Goal: Check status: Check status

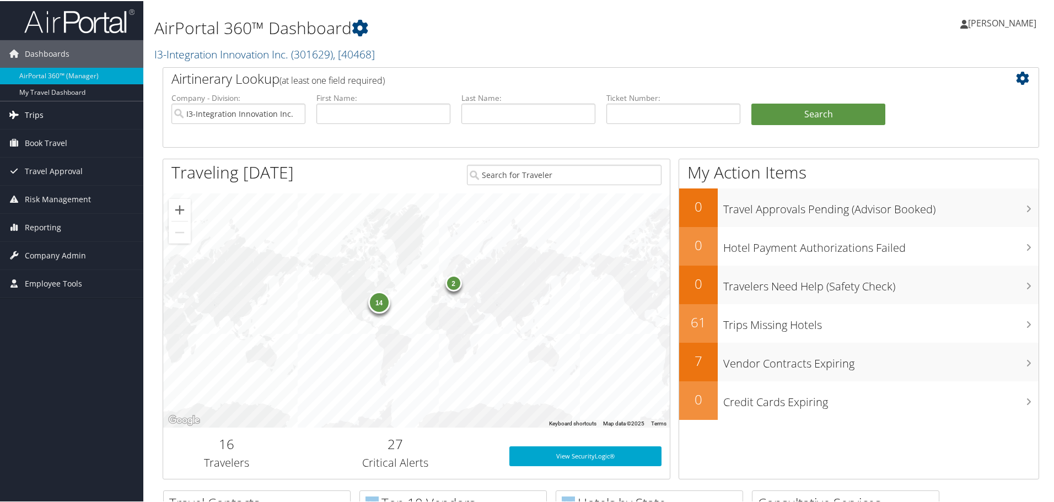
click at [37, 120] on span "Trips" at bounding box center [34, 114] width 19 height 28
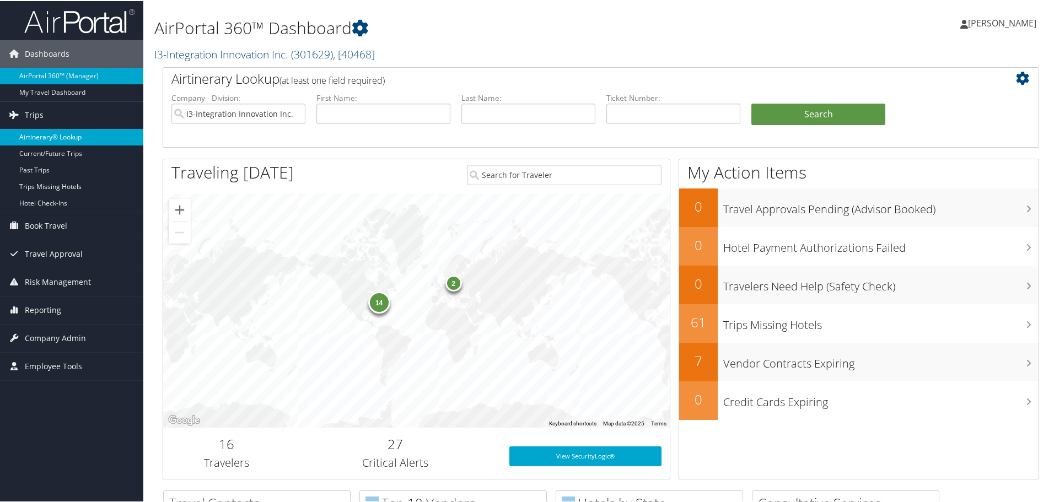
click at [40, 141] on link "Airtinerary® Lookup" at bounding box center [71, 136] width 143 height 17
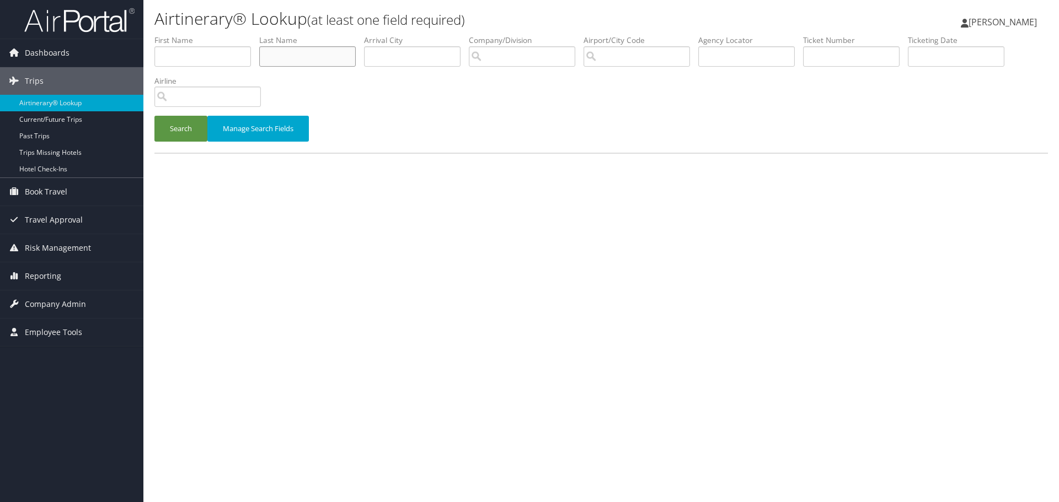
click at [316, 58] on input "text" at bounding box center [307, 56] width 96 height 20
type input "spencer"
click at [183, 127] on button "Search" at bounding box center [180, 129] width 53 height 26
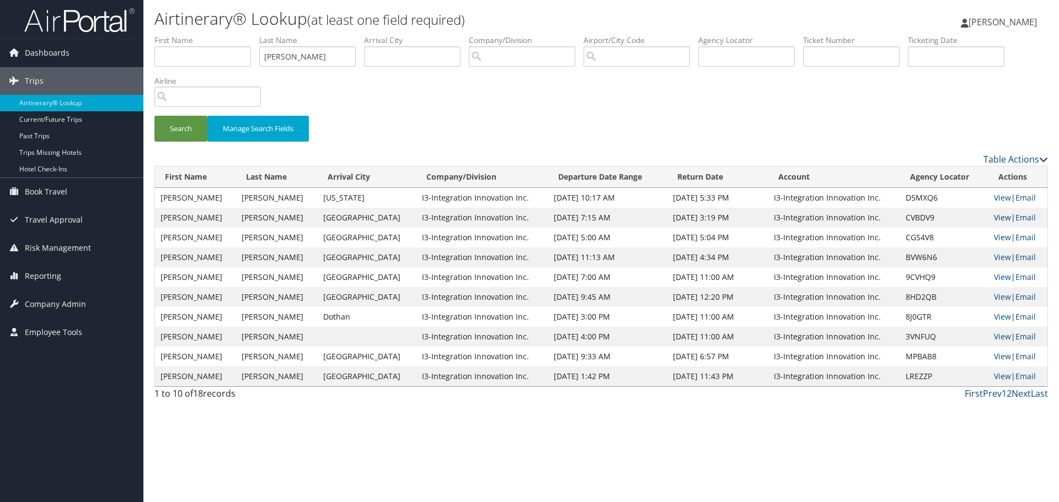
click at [994, 217] on link "View" at bounding box center [1002, 217] width 17 height 10
click at [998, 198] on link "View" at bounding box center [1002, 197] width 17 height 10
click at [995, 237] on link "View" at bounding box center [1002, 237] width 17 height 10
click at [838, 61] on input "text" at bounding box center [851, 56] width 96 height 20
paste input "8900897274614"
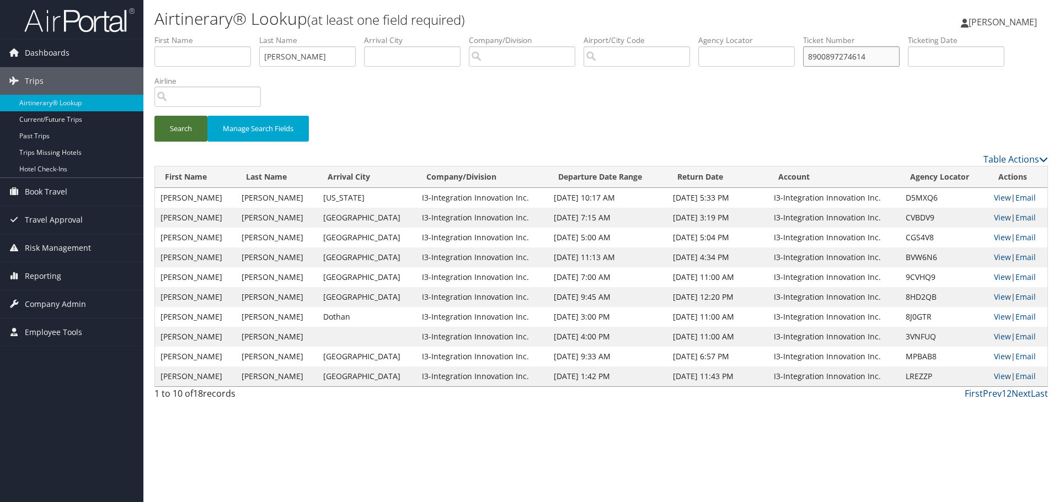
type input "8900897274614"
click at [187, 126] on button "Search" at bounding box center [180, 129] width 53 height 26
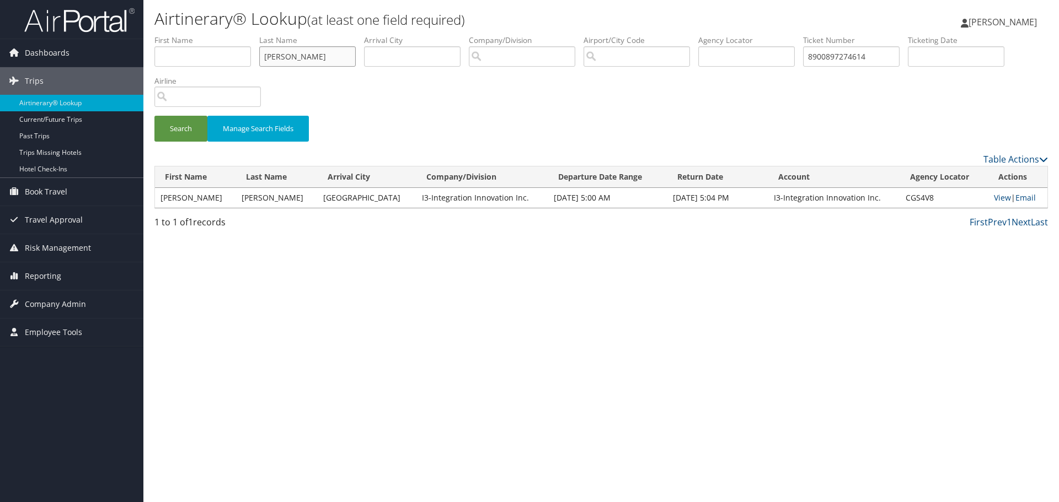
click at [314, 55] on input "spencer" at bounding box center [307, 56] width 96 height 20
click at [313, 55] on input "spencer" at bounding box center [307, 56] width 96 height 20
type input "vaughn"
click at [194, 131] on button "Search" at bounding box center [180, 129] width 53 height 26
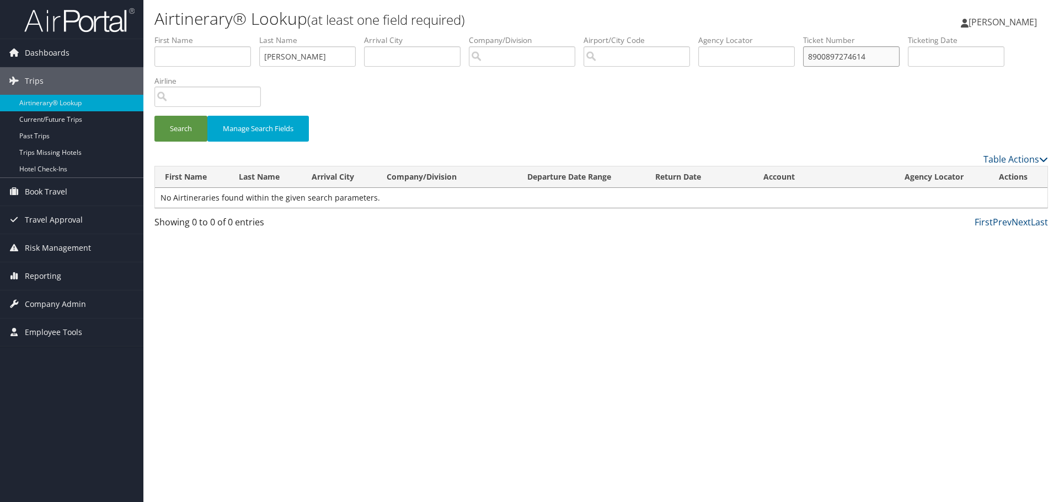
click at [872, 64] on input "8900897274614" at bounding box center [851, 56] width 96 height 20
click at [180, 127] on button "Search" at bounding box center [180, 129] width 53 height 26
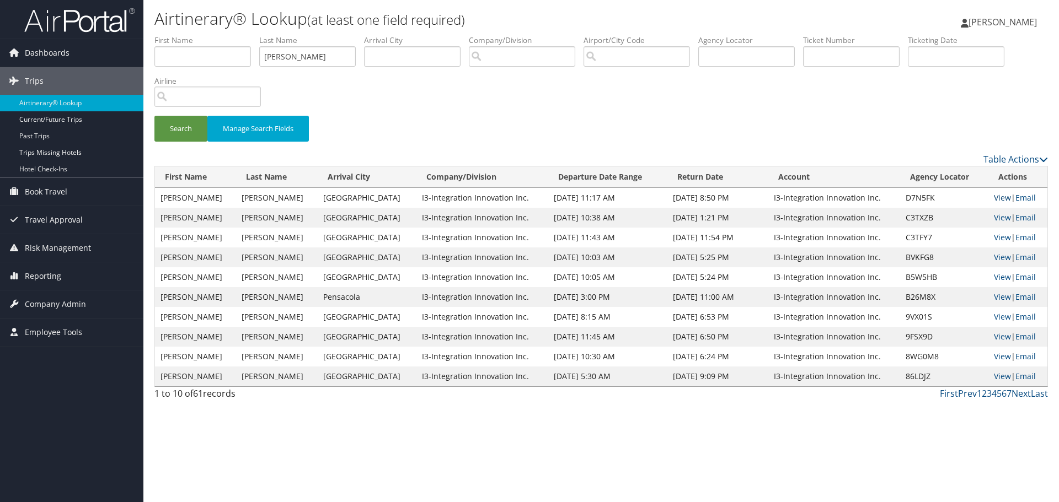
click at [997, 196] on link "View" at bounding box center [1002, 197] width 17 height 10
click at [332, 60] on input "vaughn" at bounding box center [307, 56] width 96 height 20
type input "parache"
click at [162, 124] on button "Search" at bounding box center [180, 129] width 53 height 26
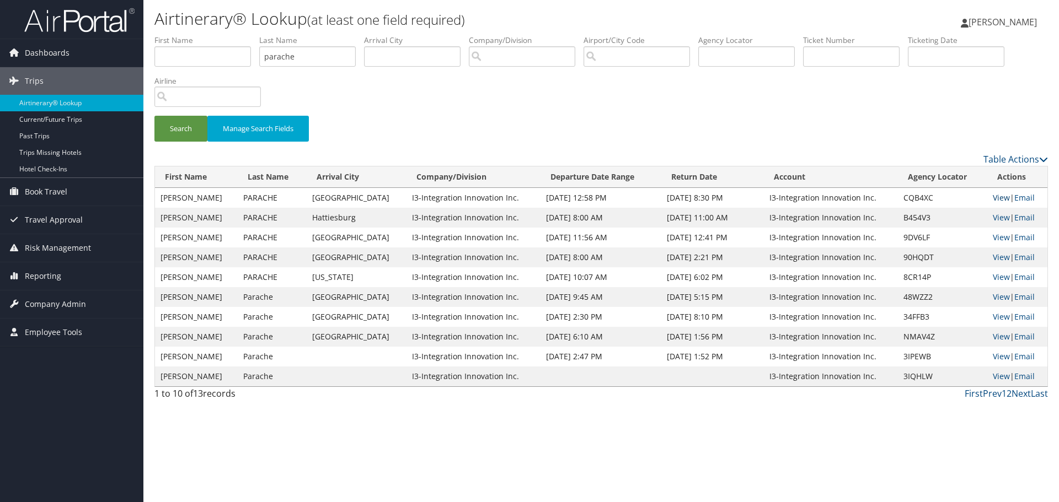
click at [993, 199] on link "View" at bounding box center [1001, 197] width 17 height 10
click at [313, 55] on input "parache" at bounding box center [307, 56] width 96 height 20
click at [832, 61] on input "text" at bounding box center [851, 56] width 96 height 20
paste input "0067307242494"
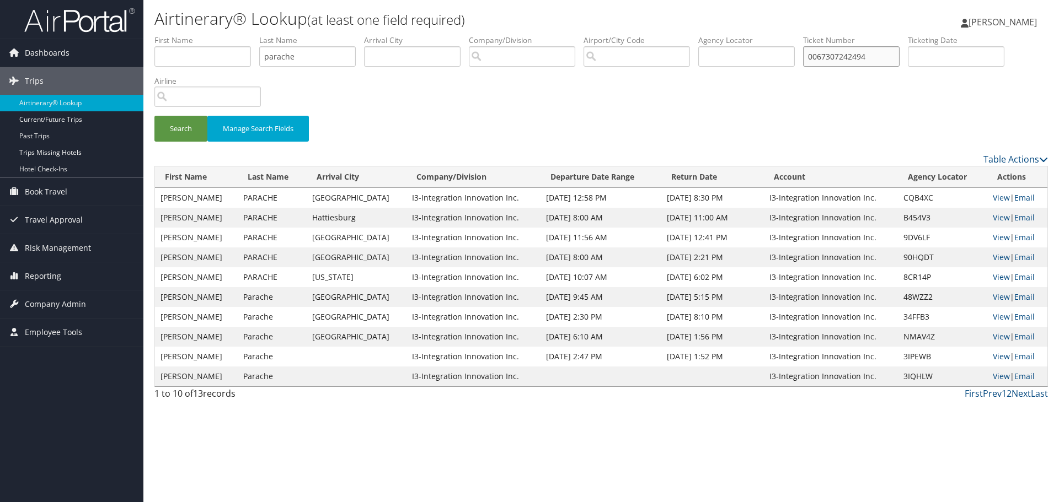
type input "0067307242494"
drag, startPoint x: 285, startPoint y: 53, endPoint x: 199, endPoint y: 61, distance: 86.4
click at [209, 35] on ul "First Name Last Name parache Departure City Arrival City Company/Division Airpo…" at bounding box center [600, 35] width 893 height 0
click at [187, 127] on button "Search" at bounding box center [180, 129] width 53 height 26
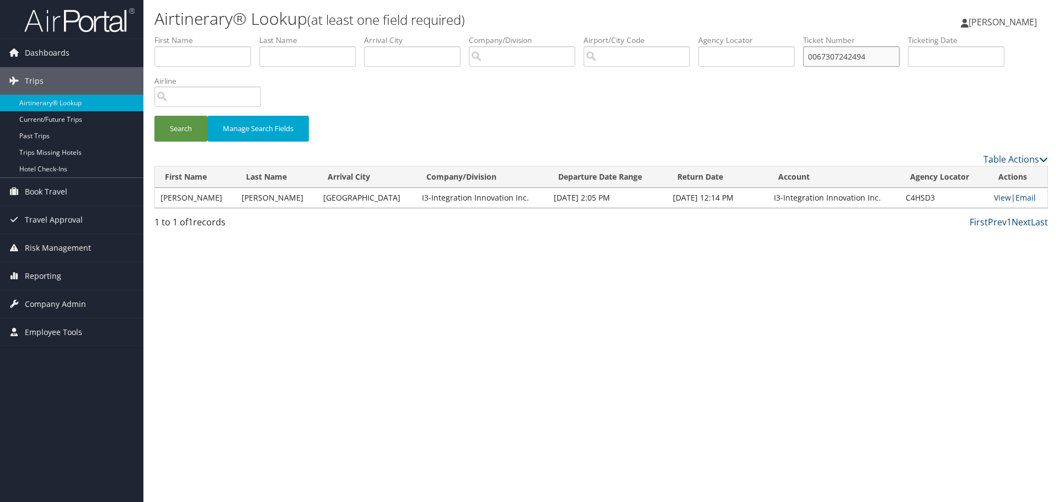
click at [838, 56] on input "0067307242494" at bounding box center [851, 56] width 96 height 20
click at [825, 62] on input "0067307242494" at bounding box center [851, 56] width 96 height 20
click at [829, 59] on input "0067307242494" at bounding box center [851, 56] width 96 height 20
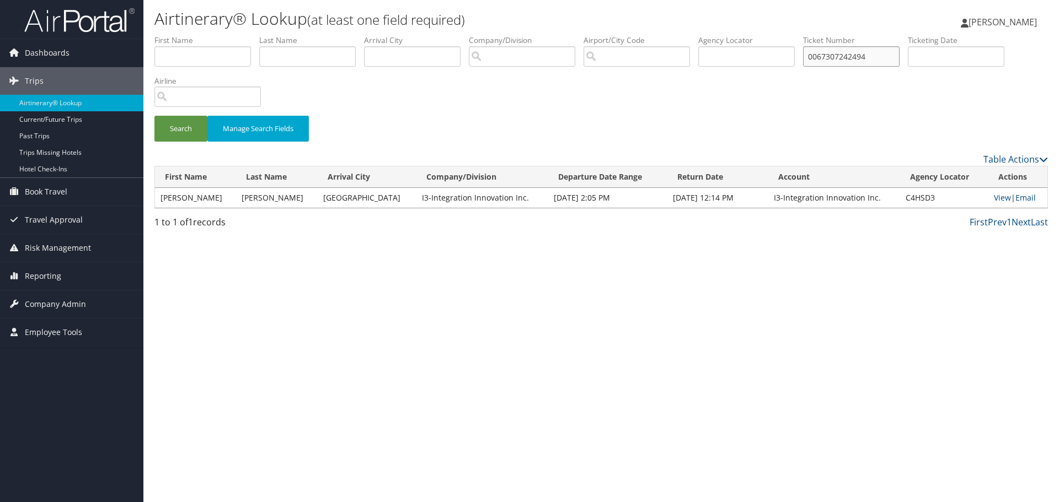
click at [829, 59] on input "0067307242494" at bounding box center [851, 56] width 96 height 20
click at [316, 72] on li "Last Name" at bounding box center [311, 55] width 105 height 40
click at [315, 63] on input "text" at bounding box center [307, 56] width 96 height 20
click at [184, 137] on button "Search" at bounding box center [180, 129] width 53 height 26
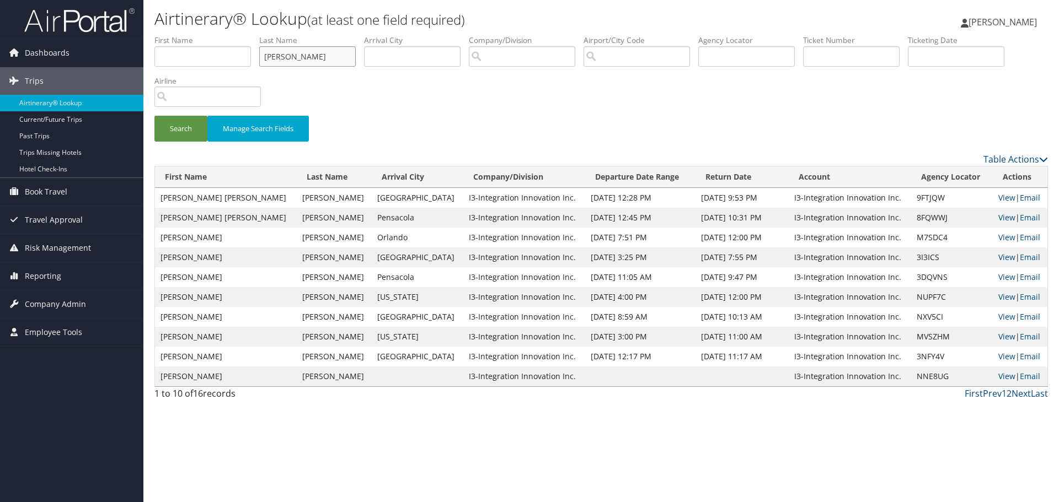
click at [324, 55] on input "aiello" at bounding box center [307, 56] width 96 height 20
click at [181, 125] on button "Search" at bounding box center [180, 129] width 53 height 26
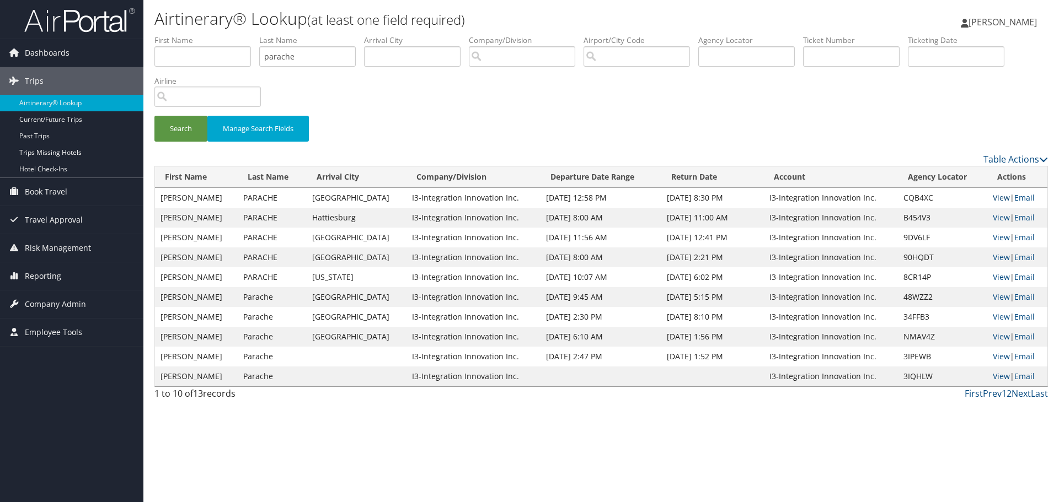
click at [996, 198] on link "View" at bounding box center [1001, 197] width 17 height 10
click at [997, 197] on link "View" at bounding box center [1001, 197] width 17 height 10
click at [310, 56] on input "parache" at bounding box center [307, 56] width 96 height 20
click at [190, 132] on button "Search" at bounding box center [180, 129] width 53 height 26
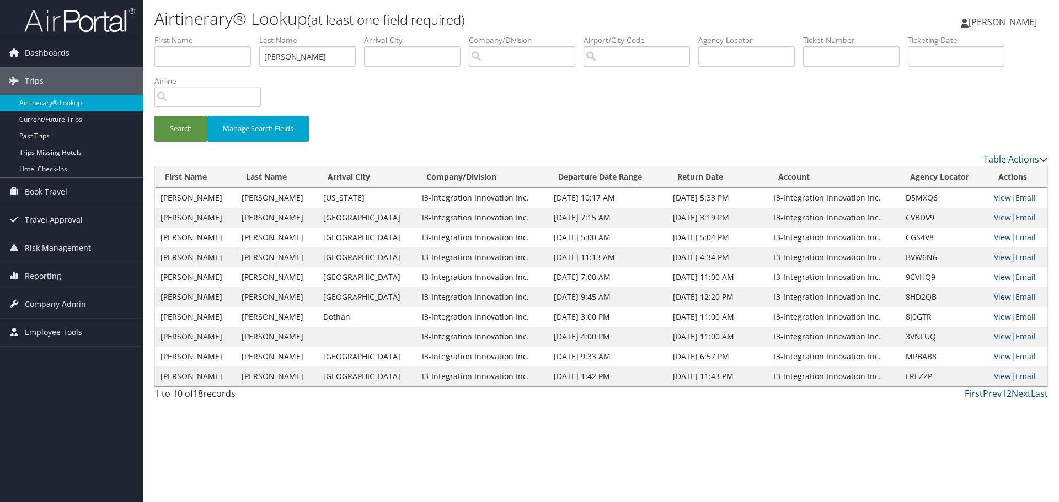
click at [1005, 195] on td "View | Email" at bounding box center [1017, 198] width 59 height 20
click at [997, 195] on link "View" at bounding box center [1002, 197] width 17 height 10
click at [994, 218] on link "View" at bounding box center [1002, 217] width 17 height 10
click at [291, 57] on input "spencer" at bounding box center [307, 56] width 96 height 20
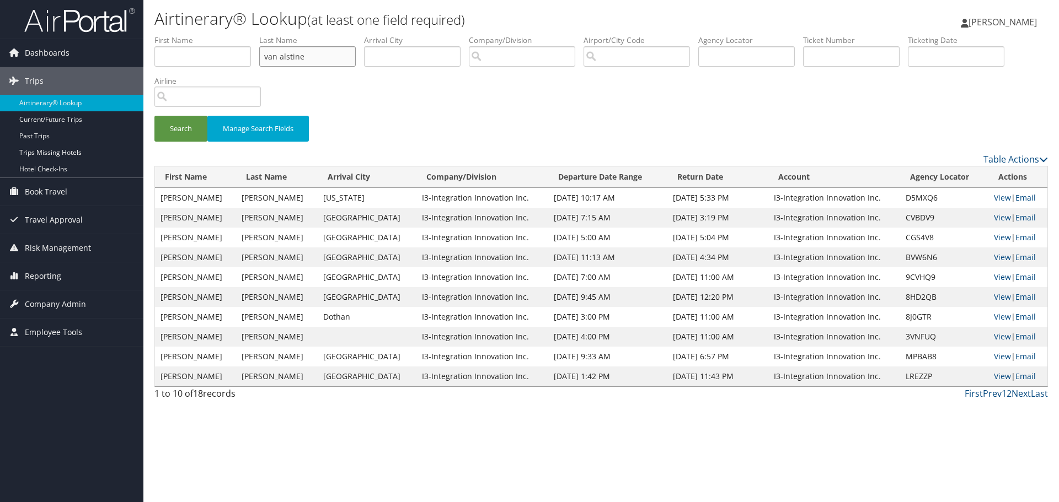
click at [154, 116] on button "Search" at bounding box center [180, 129] width 53 height 26
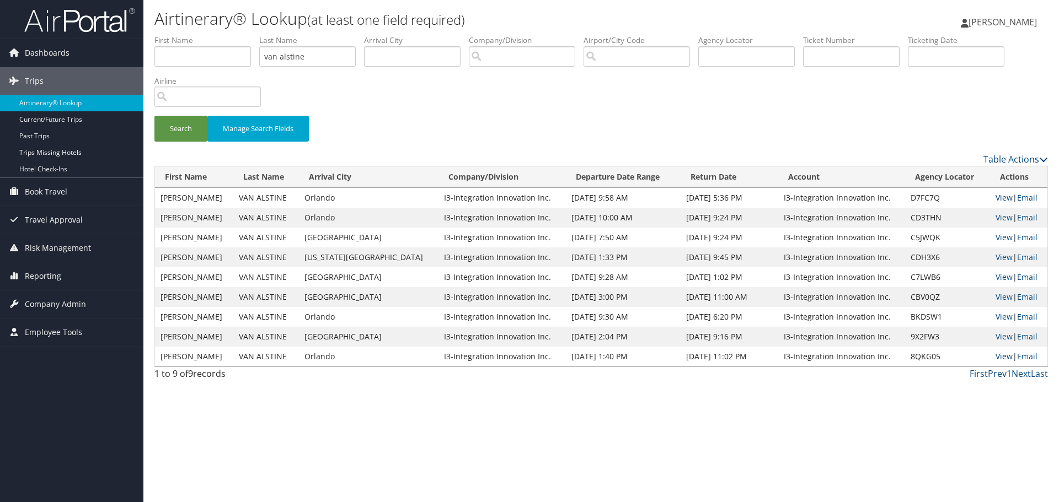
click at [995, 197] on link "View" at bounding box center [1003, 197] width 17 height 10
drag, startPoint x: 310, startPoint y: 56, endPoint x: 238, endPoint y: 56, distance: 71.7
click at [238, 35] on ul "First Name Last Name van alstine Departure City Arrival City Company/Division A…" at bounding box center [600, 35] width 893 height 0
click at [190, 129] on button "Search" at bounding box center [180, 129] width 53 height 26
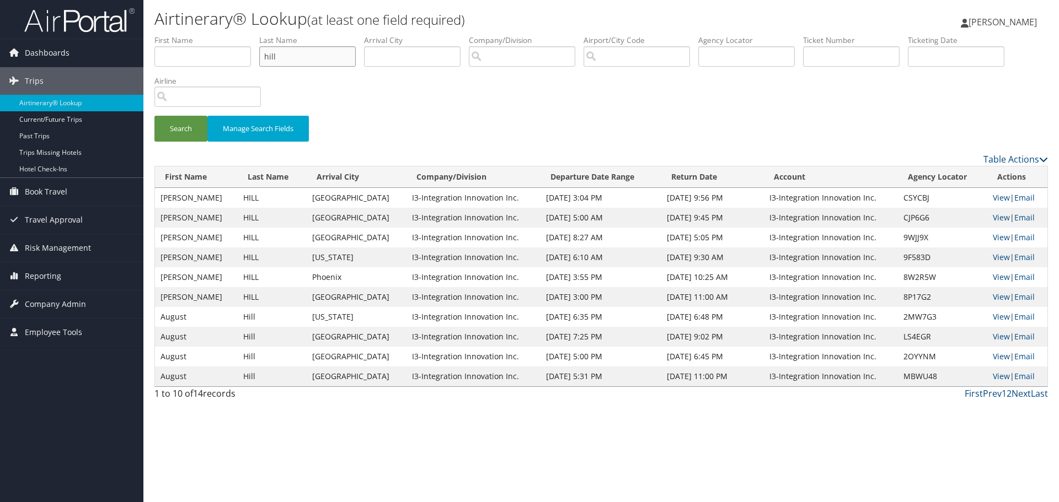
click at [289, 56] on input "hill" at bounding box center [307, 56] width 96 height 20
type input "king"
click at [217, 63] on input "text" at bounding box center [202, 56] width 96 height 20
type input "david"
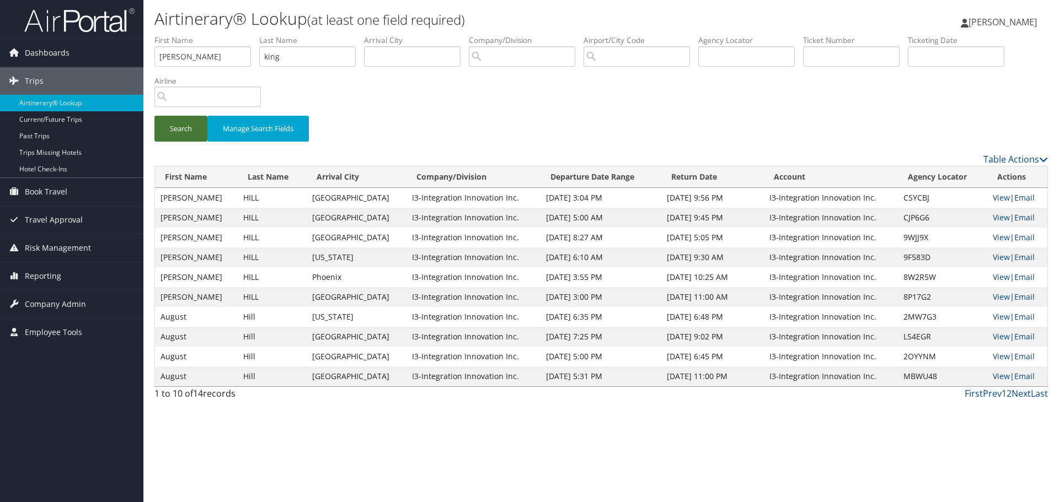
click at [185, 134] on button "Search" at bounding box center [180, 129] width 53 height 26
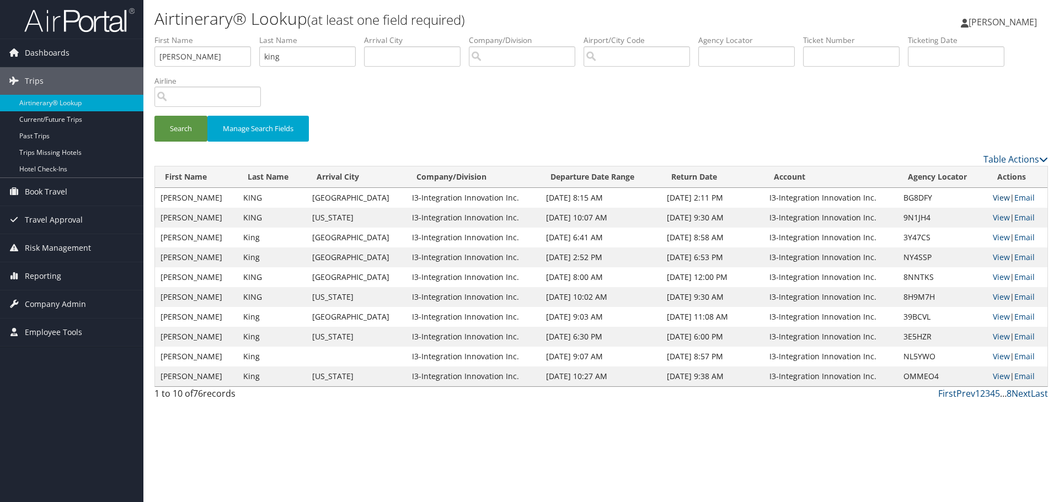
click at [995, 196] on link "View" at bounding box center [1001, 197] width 17 height 10
click at [208, 66] on input "david" at bounding box center [202, 56] width 96 height 20
drag, startPoint x: 177, startPoint y: 124, endPoint x: 187, endPoint y: 130, distance: 11.8
click at [178, 124] on button "Search" at bounding box center [180, 129] width 53 height 26
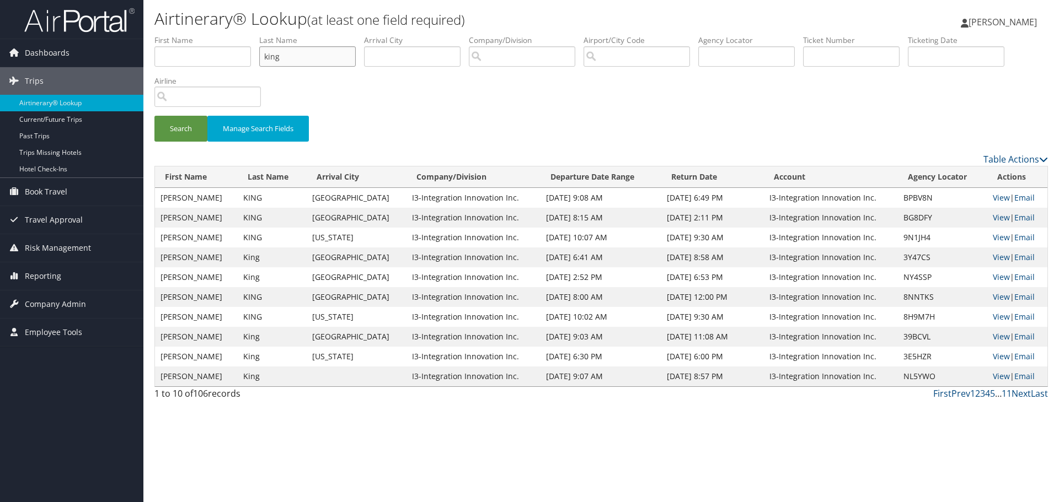
click at [314, 64] on input "king" at bounding box center [307, 56] width 96 height 20
click at [313, 64] on input "king" at bounding box center [307, 56] width 96 height 20
click at [174, 125] on button "Search" at bounding box center [180, 129] width 53 height 26
click at [993, 196] on link "View" at bounding box center [1001, 197] width 17 height 10
click at [993, 218] on link "View" at bounding box center [1001, 217] width 17 height 10
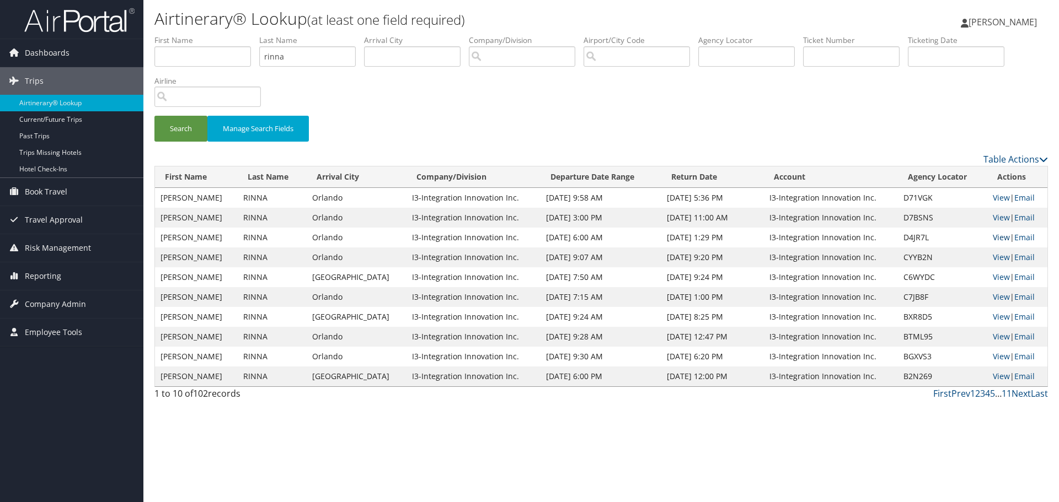
click at [997, 238] on link "View" at bounding box center [1001, 237] width 17 height 10
click at [993, 258] on link "View" at bounding box center [1001, 257] width 17 height 10
click at [995, 277] on link "View" at bounding box center [1001, 277] width 17 height 10
drag, startPoint x: 304, startPoint y: 58, endPoint x: 221, endPoint y: 71, distance: 84.3
click at [222, 35] on ul "First Name Last Name rinna Departure City Arrival City Company/Division Airport…" at bounding box center [600, 35] width 893 height 0
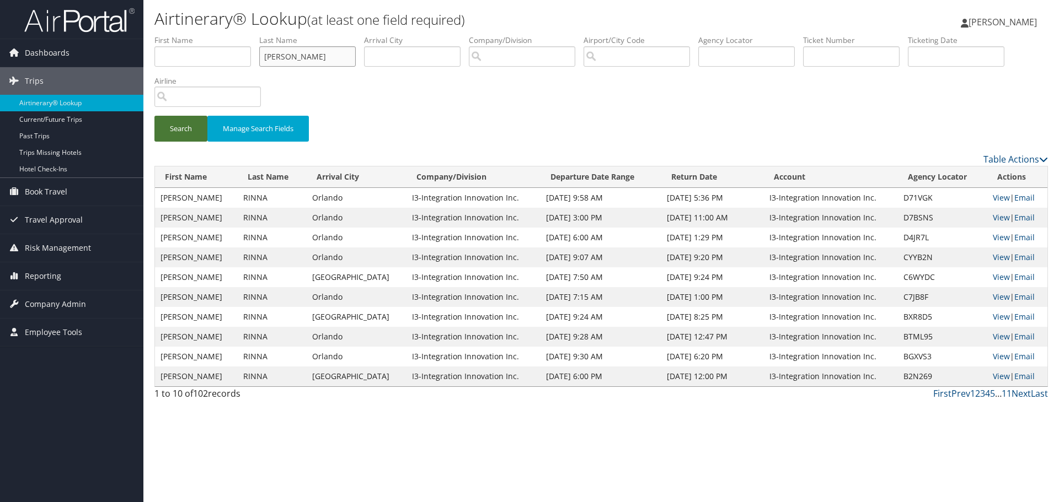
type input "schoepflin"
click at [181, 126] on button "Search" at bounding box center [180, 129] width 53 height 26
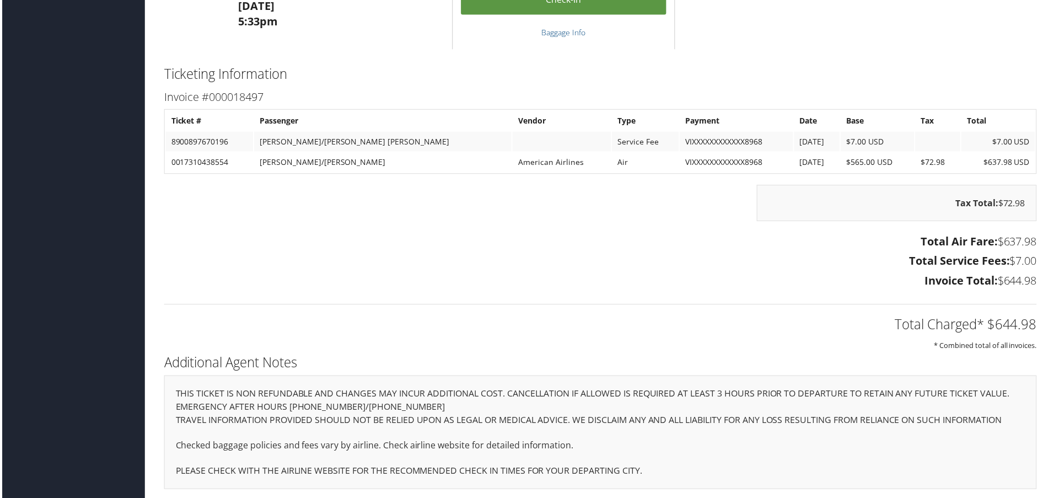
scroll to position [540, 0]
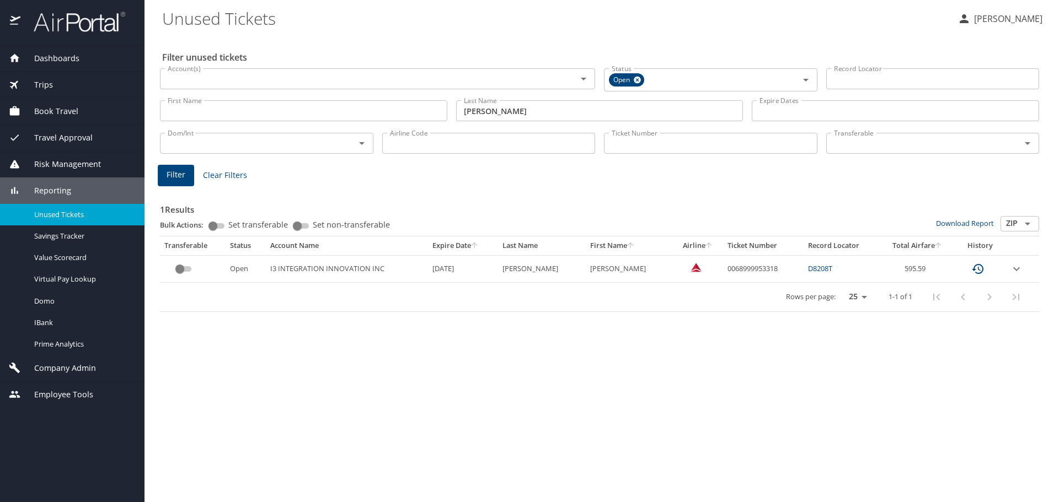
click at [51, 213] on span "Unused Tickets" at bounding box center [82, 215] width 97 height 10
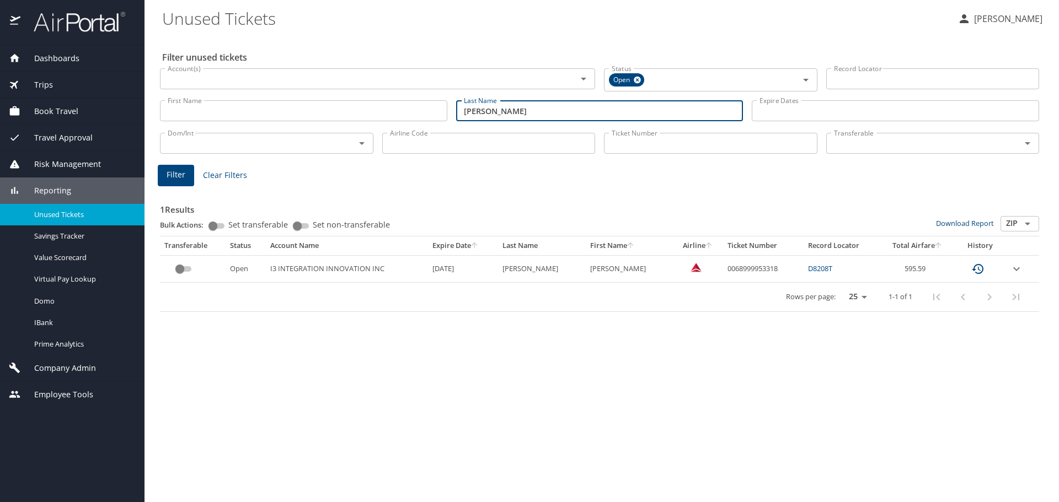
click at [484, 112] on input "smith" at bounding box center [599, 110] width 287 height 21
click at [160, 173] on button "Filter" at bounding box center [176, 176] width 36 height 22
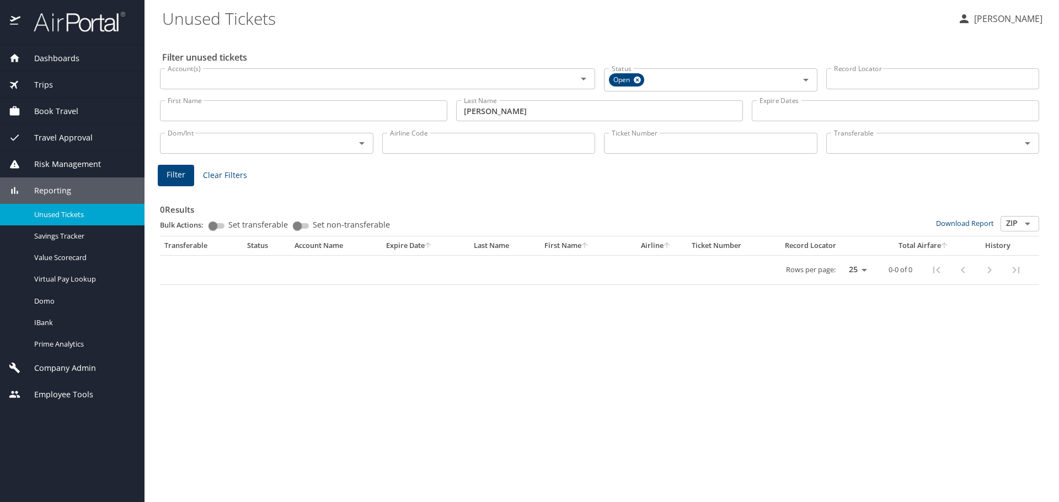
click at [519, 115] on input "vaughn" at bounding box center [599, 110] width 287 height 21
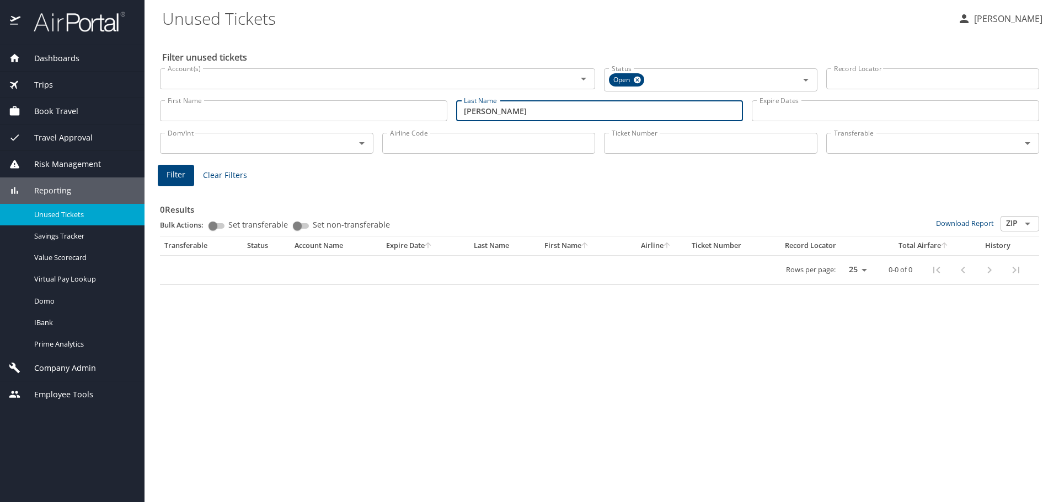
click at [519, 115] on input "vaughn" at bounding box center [599, 110] width 287 height 21
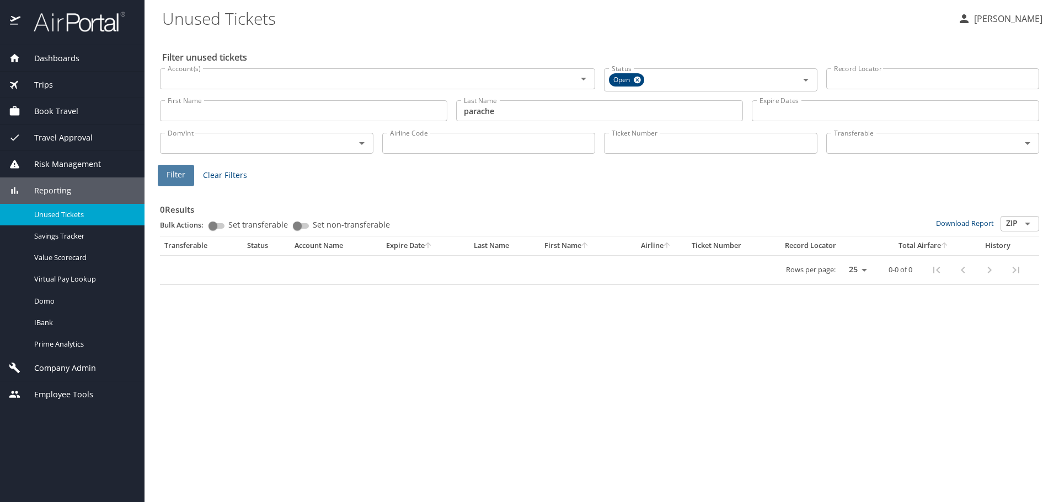
click at [178, 170] on span "Filter" at bounding box center [176, 175] width 19 height 14
click at [183, 180] on span "Filter" at bounding box center [176, 175] width 19 height 14
click at [498, 116] on input "parache" at bounding box center [599, 110] width 287 height 21
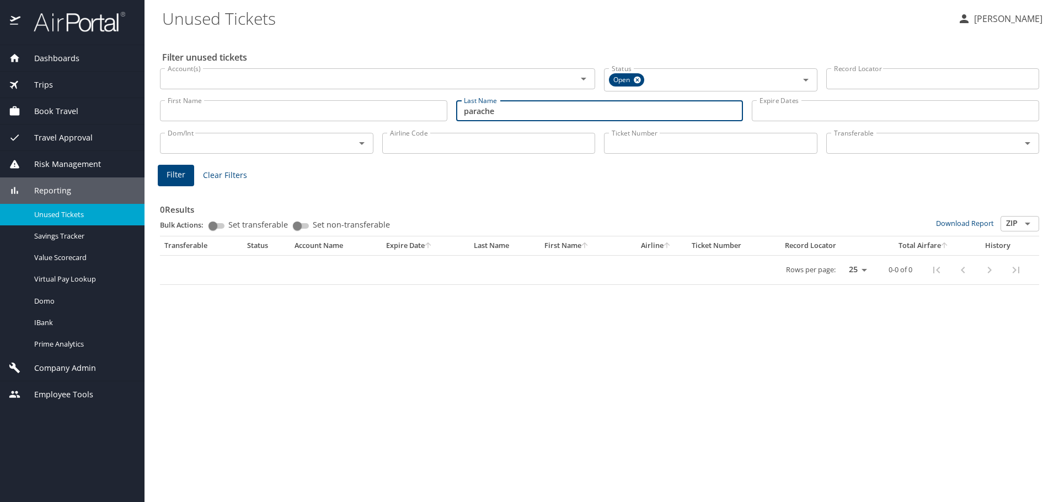
click at [498, 116] on input "parache" at bounding box center [599, 110] width 287 height 21
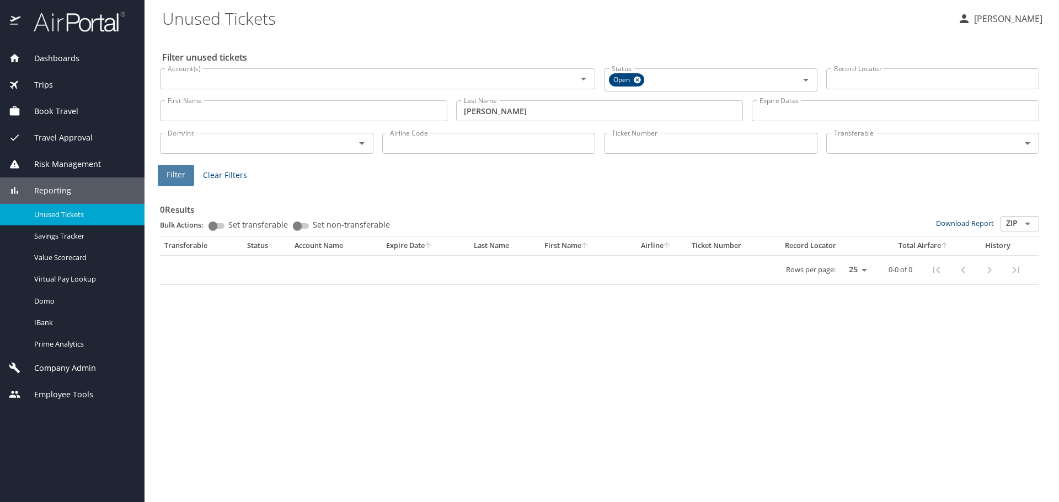
click at [176, 175] on span "Filter" at bounding box center [176, 175] width 19 height 14
click at [485, 112] on input "aiello" at bounding box center [599, 110] width 287 height 21
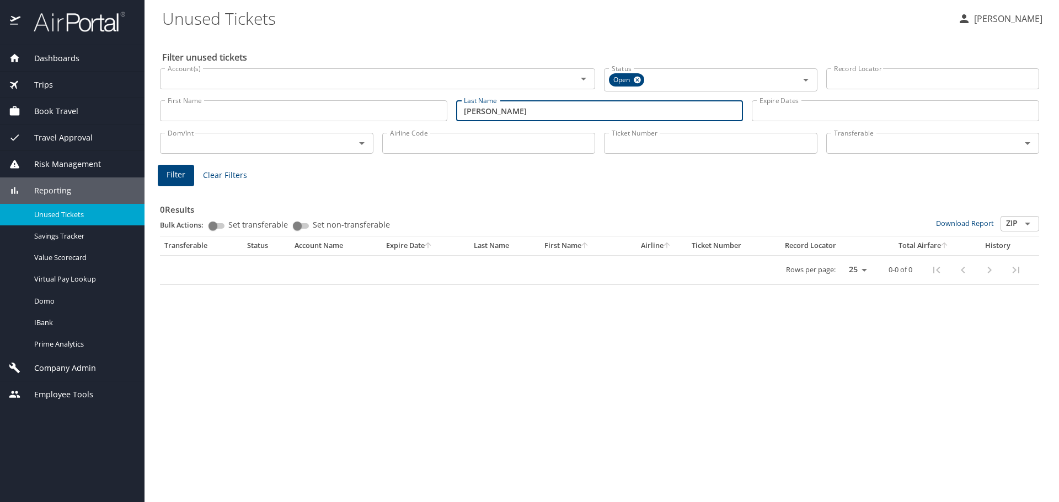
click at [485, 112] on input "aiello" at bounding box center [599, 110] width 287 height 21
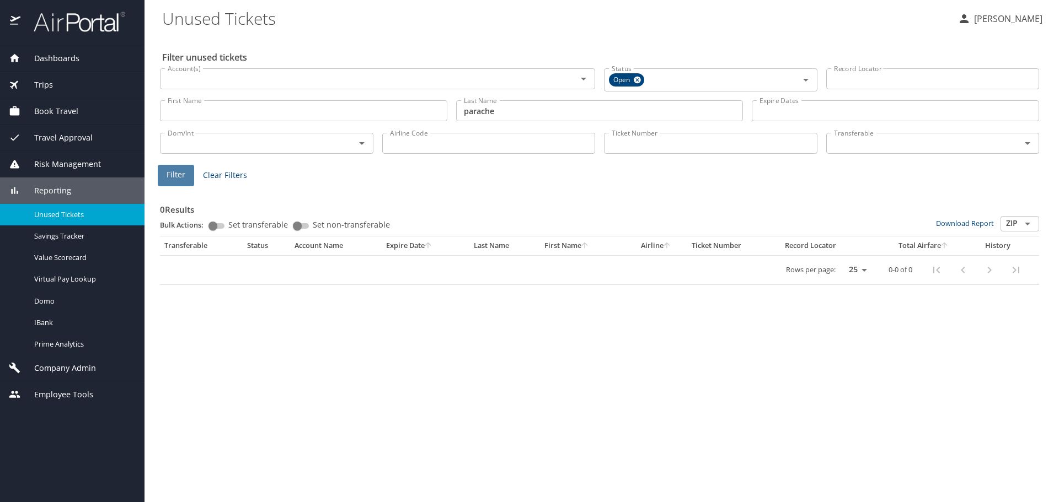
click at [185, 174] on button "Filter" at bounding box center [176, 176] width 36 height 22
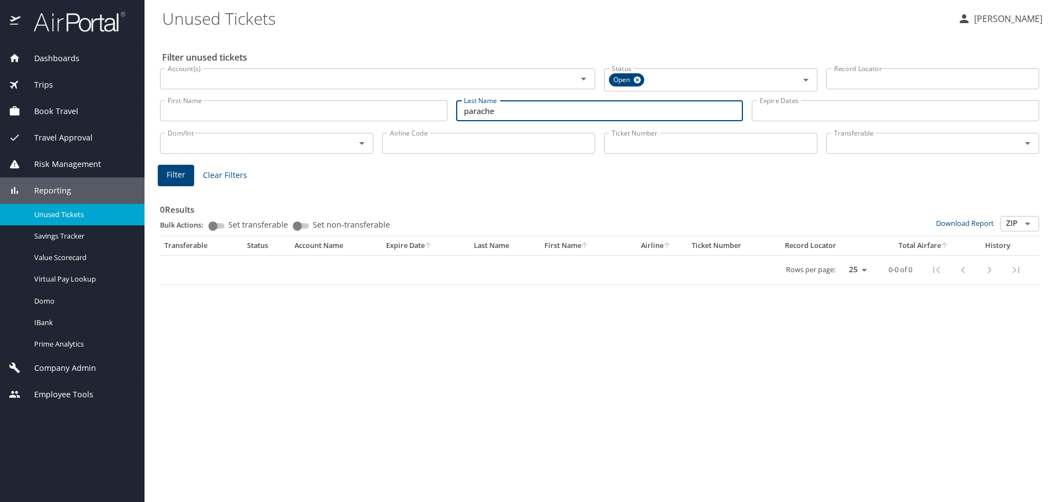
click at [485, 117] on input "parache" at bounding box center [599, 110] width 287 height 21
click at [180, 178] on span "Filter" at bounding box center [176, 175] width 19 height 14
drag, startPoint x: 506, startPoint y: 108, endPoint x: 414, endPoint y: 105, distance: 92.1
click at [414, 105] on div "First Name First Name Last Name spencer Last Name Expire Dates Expire Dates" at bounding box center [599, 111] width 888 height 39
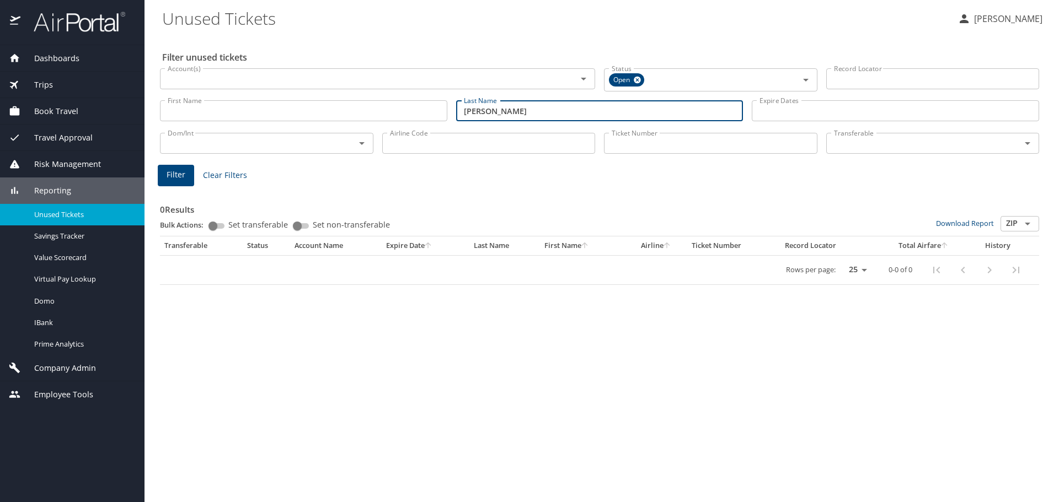
click at [181, 174] on span "Filter" at bounding box center [176, 175] width 19 height 14
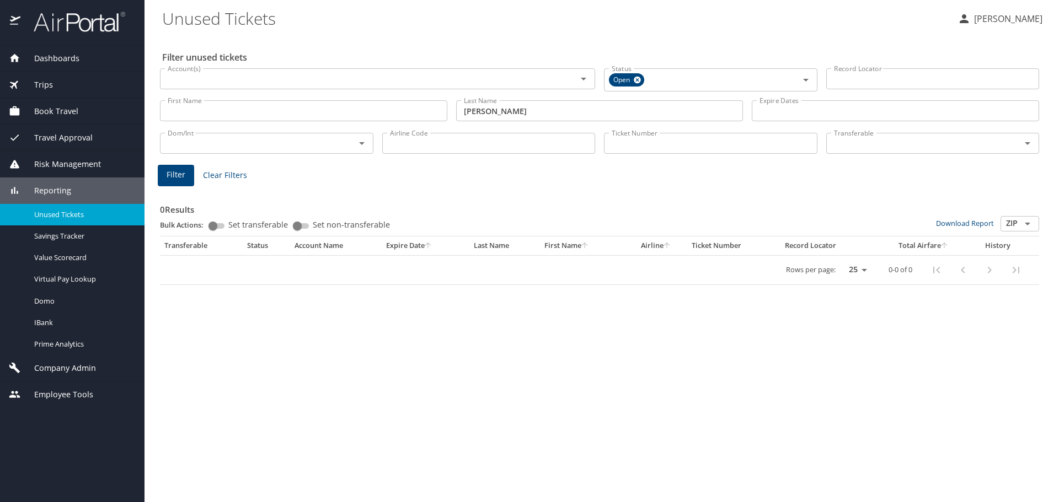
click at [480, 111] on input "vanalstine" at bounding box center [599, 110] width 287 height 21
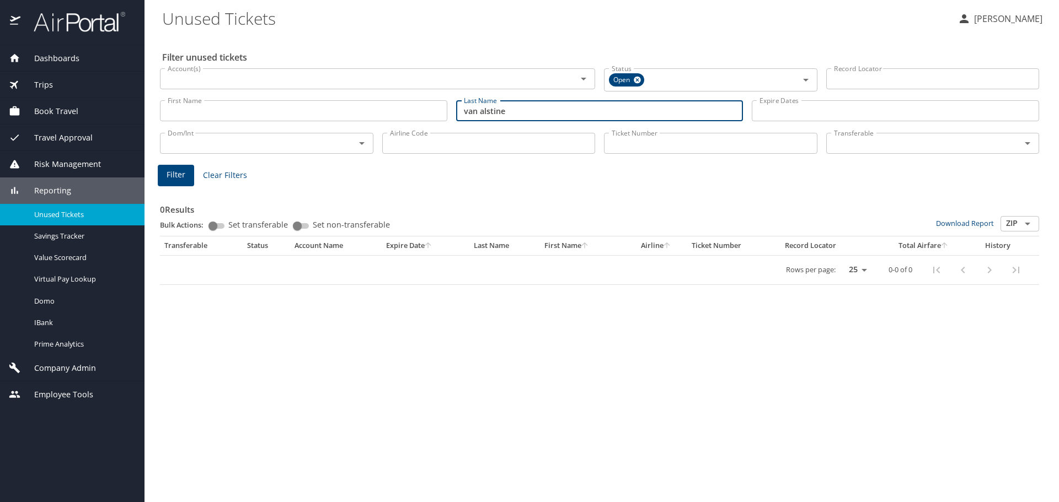
click at [170, 174] on span "Filter" at bounding box center [176, 175] width 19 height 14
click at [488, 116] on input "van alstine" at bounding box center [599, 110] width 287 height 21
type input "v"
click at [168, 174] on span "Filter" at bounding box center [176, 175] width 19 height 14
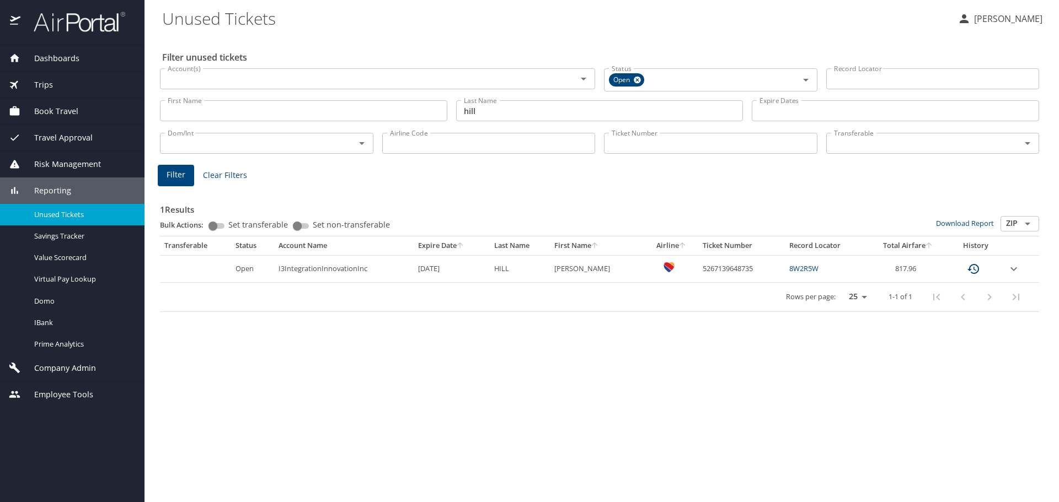
click at [491, 113] on input "hill" at bounding box center [599, 110] width 287 height 21
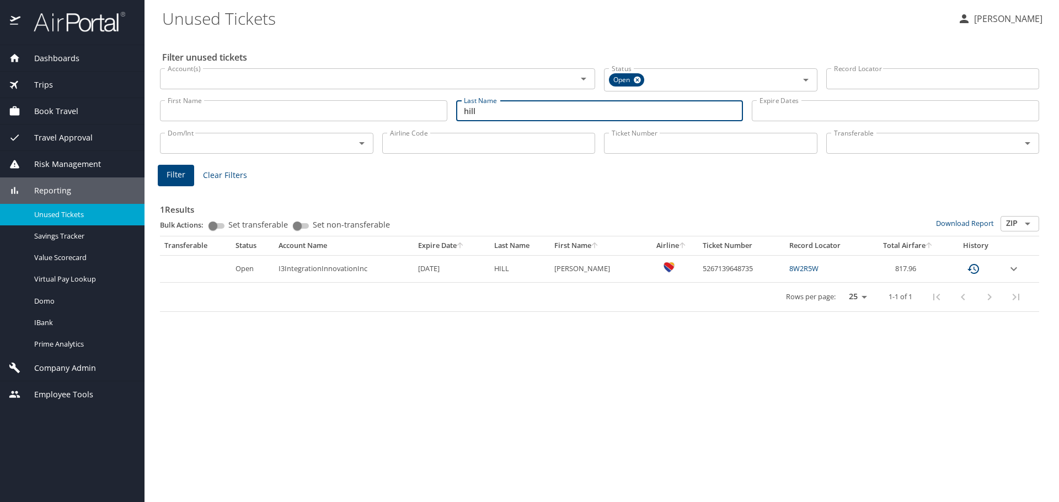
click at [491, 113] on input "hill" at bounding box center [599, 110] width 287 height 21
click at [167, 177] on span "Filter" at bounding box center [176, 175] width 19 height 14
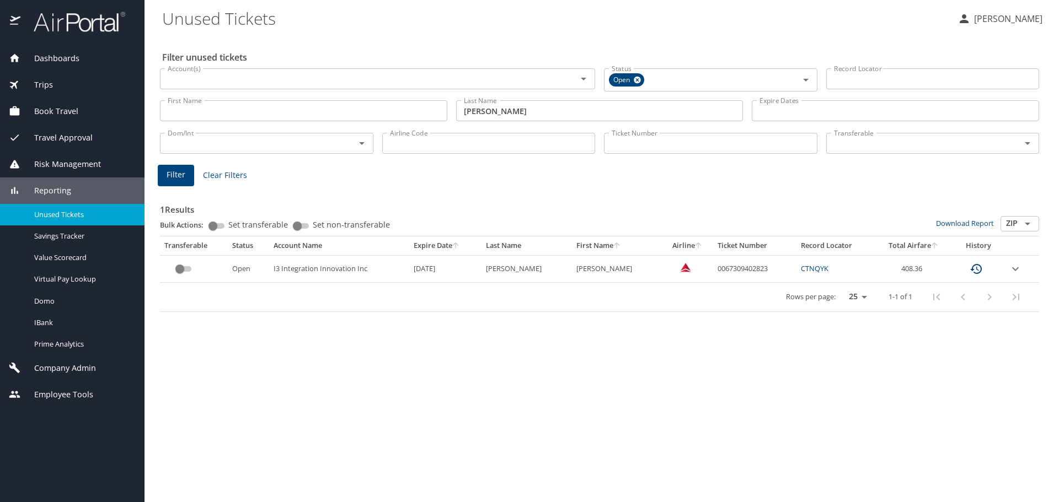
drag, startPoint x: 533, startPoint y: 110, endPoint x: 420, endPoint y: 111, distance: 112.5
click at [422, 111] on div "First Name First Name Last Name harbach Last Name Expire Dates Expire Dates" at bounding box center [599, 111] width 888 height 39
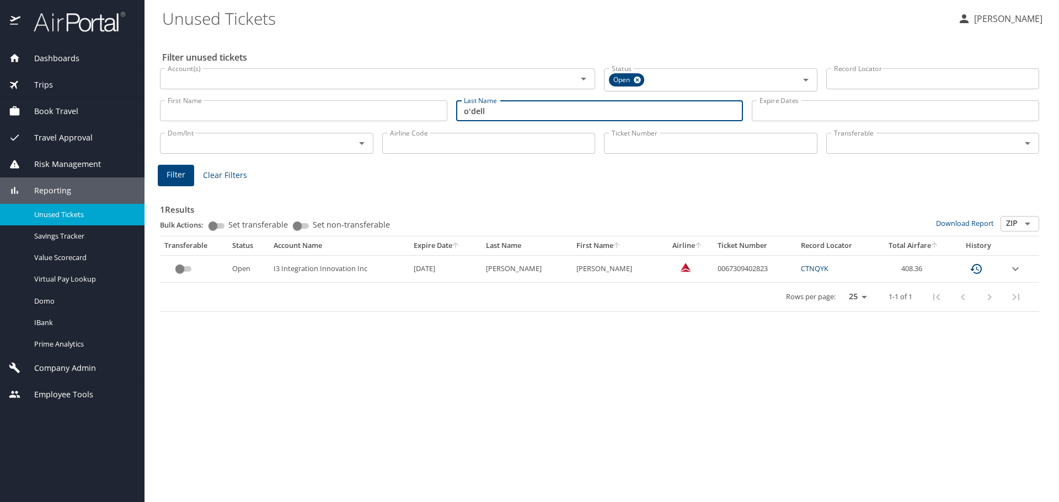
click at [165, 174] on button "Filter" at bounding box center [176, 176] width 36 height 22
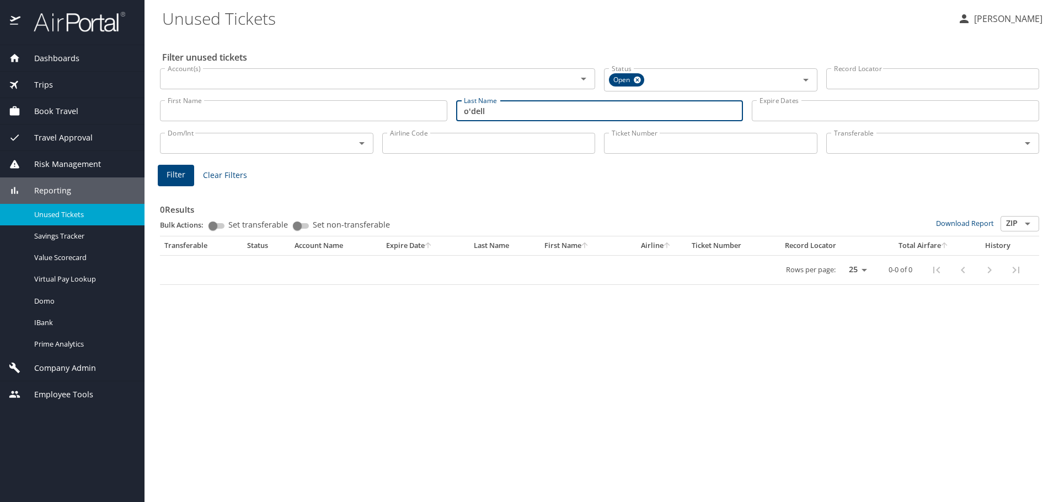
click at [469, 112] on input "o'dell" at bounding box center [599, 110] width 287 height 21
click at [174, 176] on span "Filter" at bounding box center [176, 175] width 19 height 14
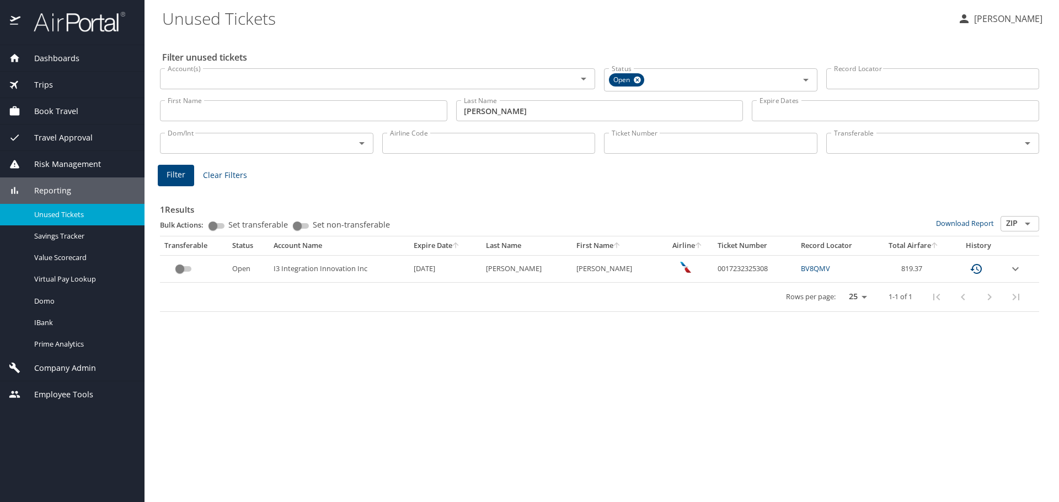
click at [514, 105] on input "odell" at bounding box center [599, 110] width 287 height 21
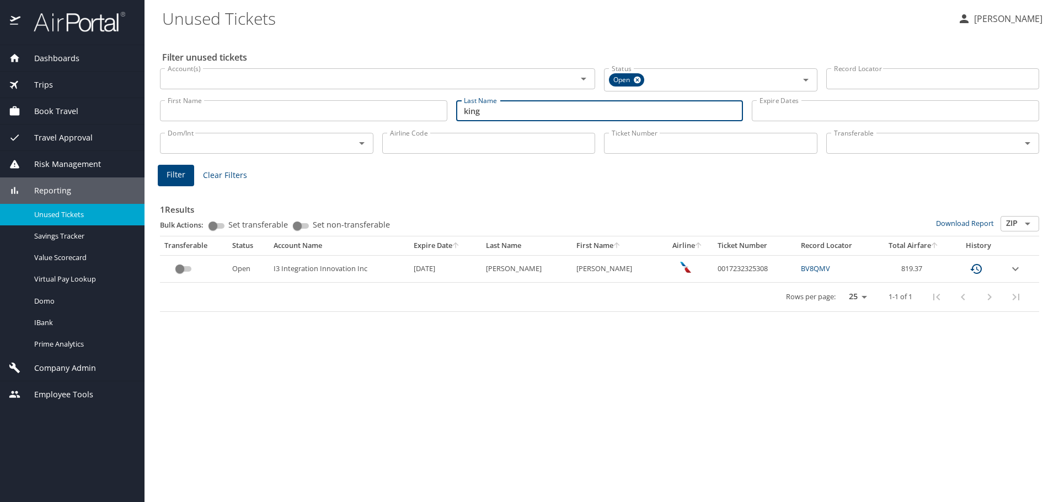
click at [172, 175] on span "Filter" at bounding box center [176, 175] width 19 height 14
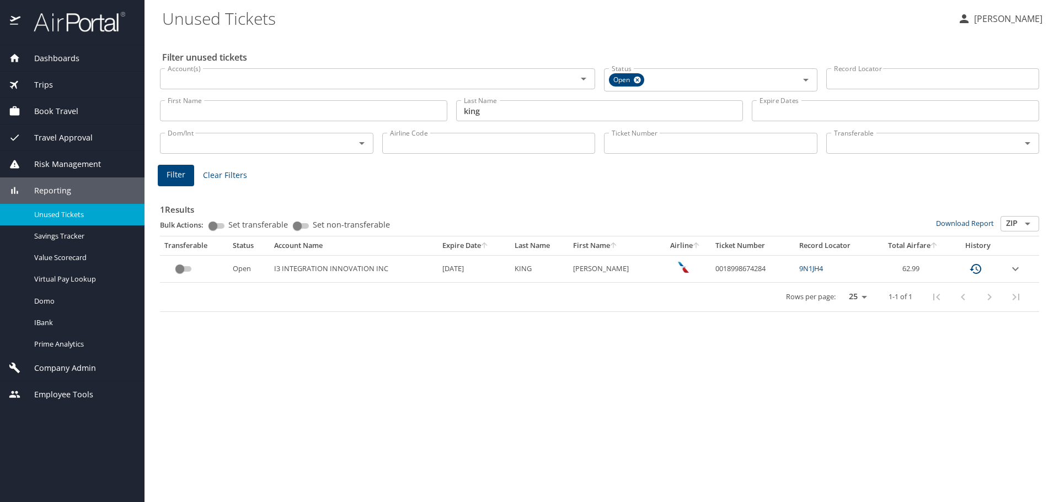
click at [479, 114] on input "king" at bounding box center [599, 110] width 287 height 21
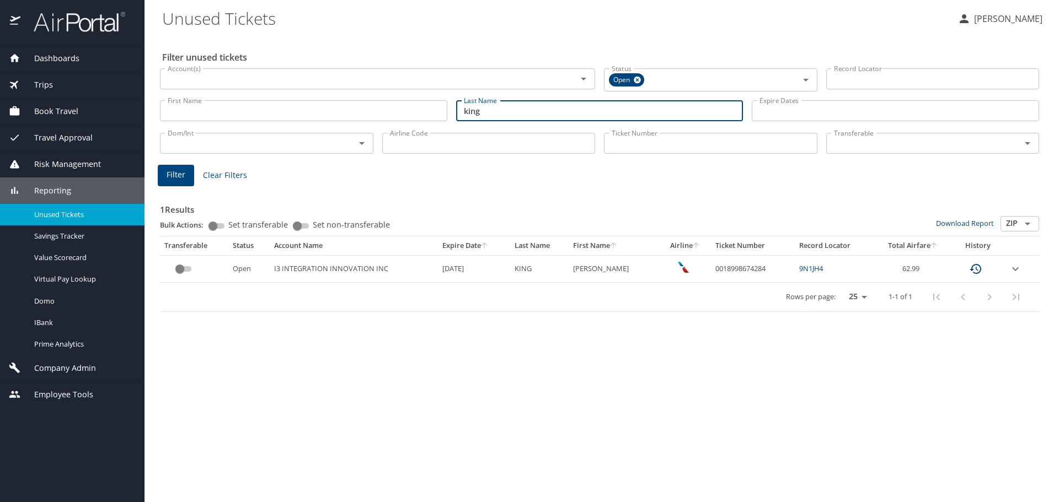
click at [479, 114] on input "king" at bounding box center [599, 110] width 287 height 21
click at [179, 176] on span "Filter" at bounding box center [176, 175] width 19 height 14
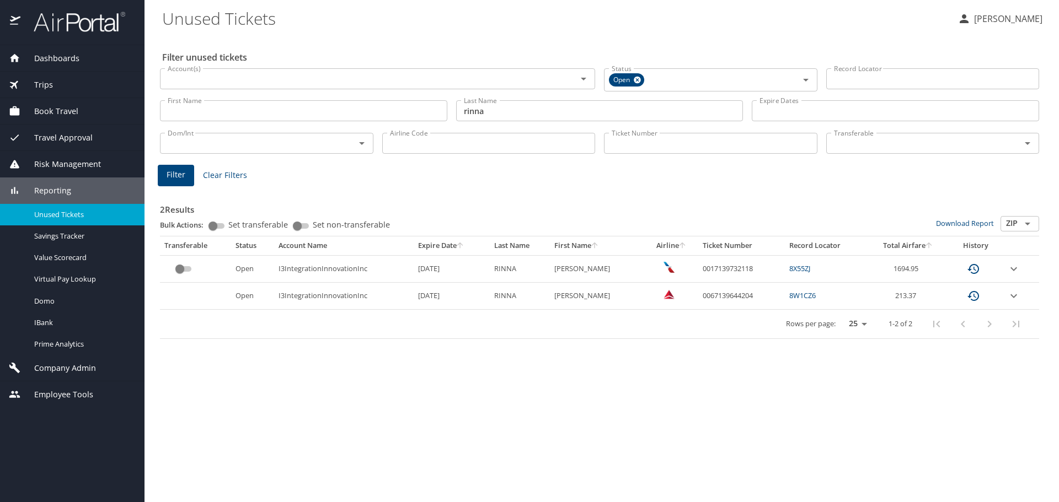
click at [493, 112] on input "rinna" at bounding box center [599, 110] width 287 height 21
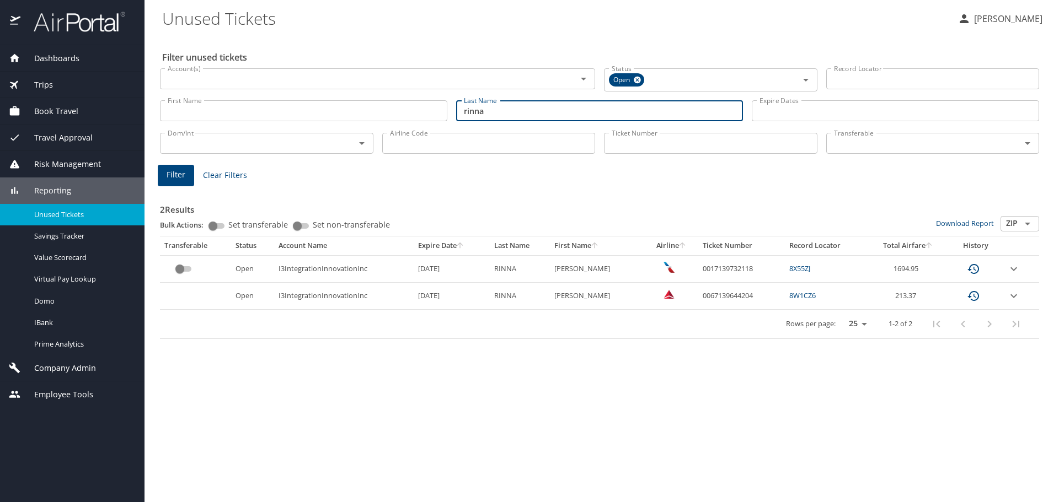
click at [493, 112] on input "rinna" at bounding box center [599, 110] width 287 height 21
type input "schoepflin"
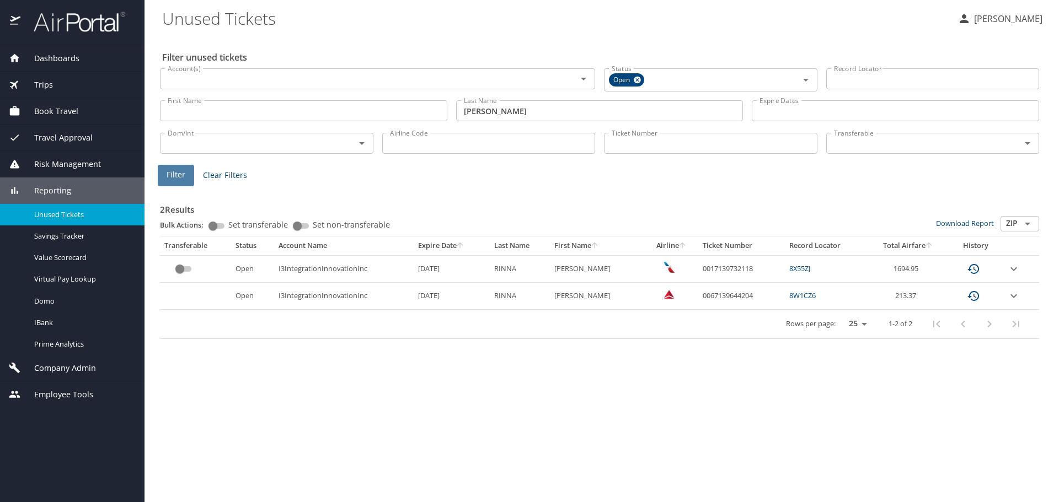
click at [185, 176] on button "Filter" at bounding box center [176, 176] width 36 height 22
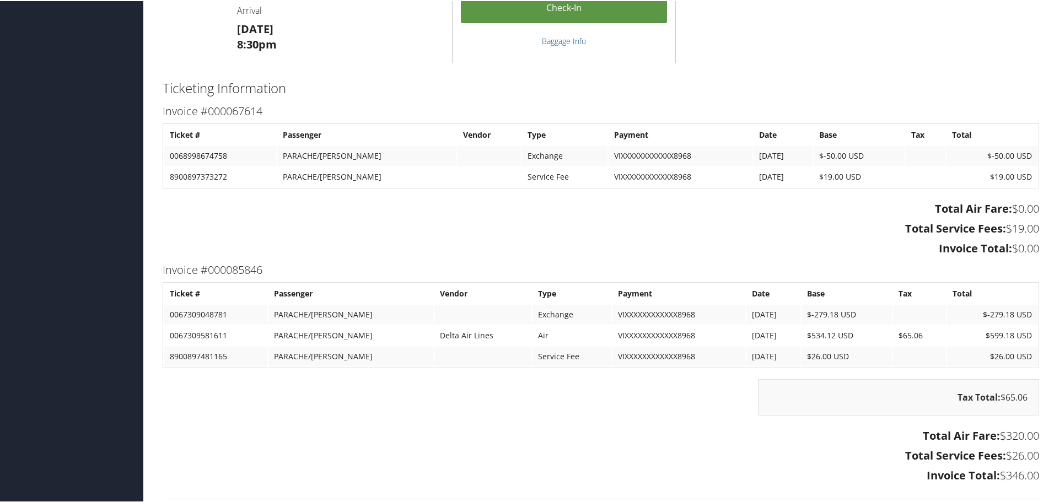
scroll to position [1599, 0]
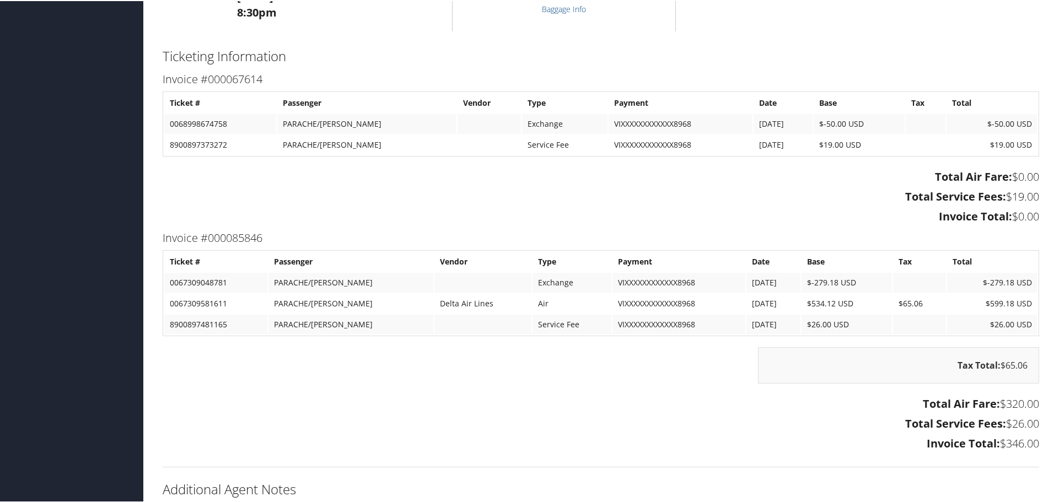
scroll to position [1469, 0]
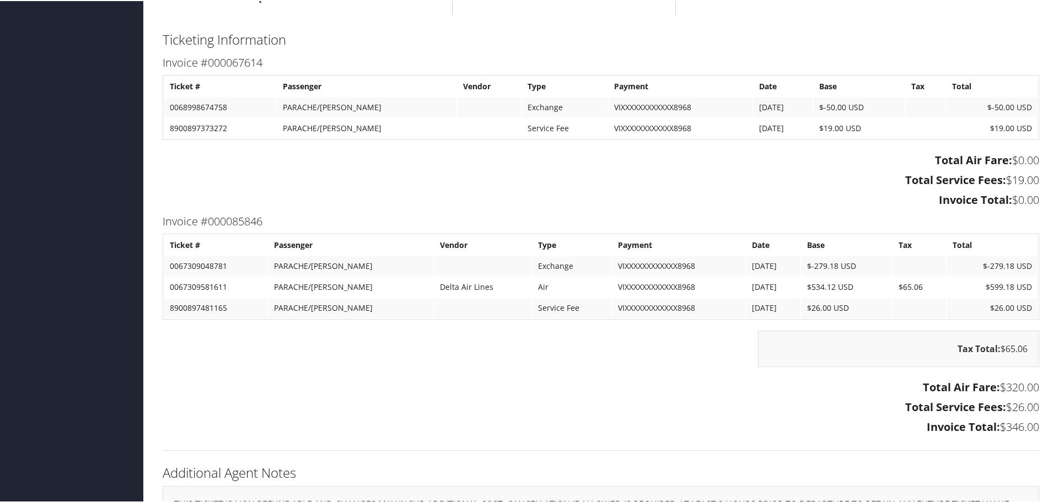
scroll to position [1544, 0]
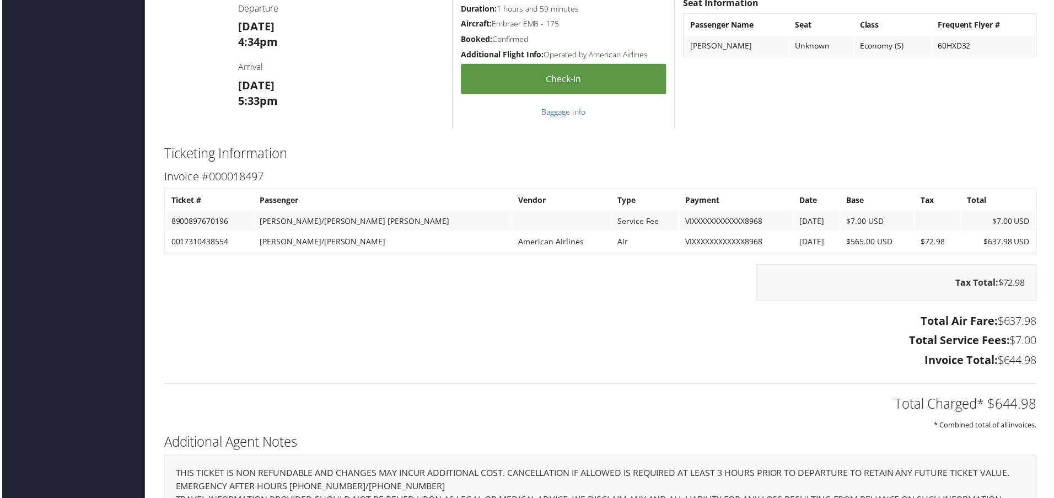
scroll to position [871, 0]
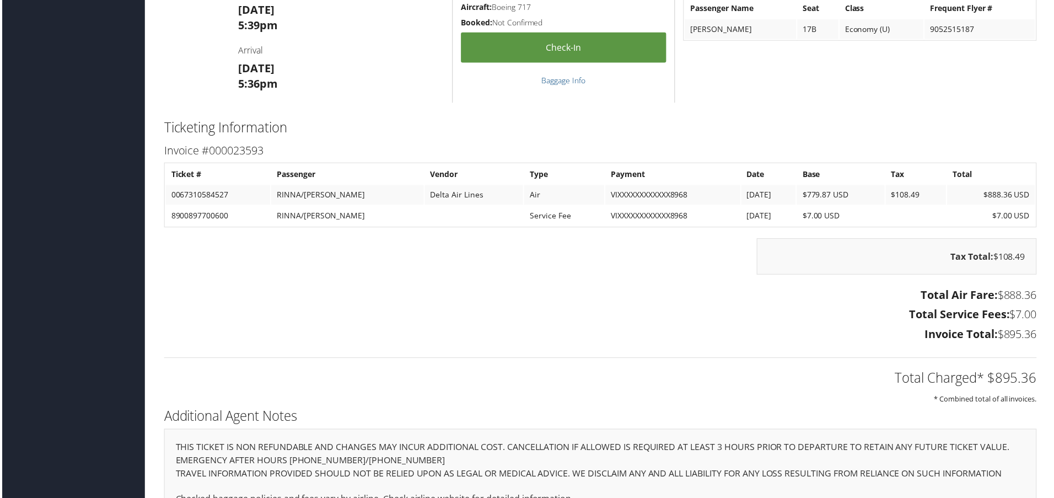
scroll to position [1492, 0]
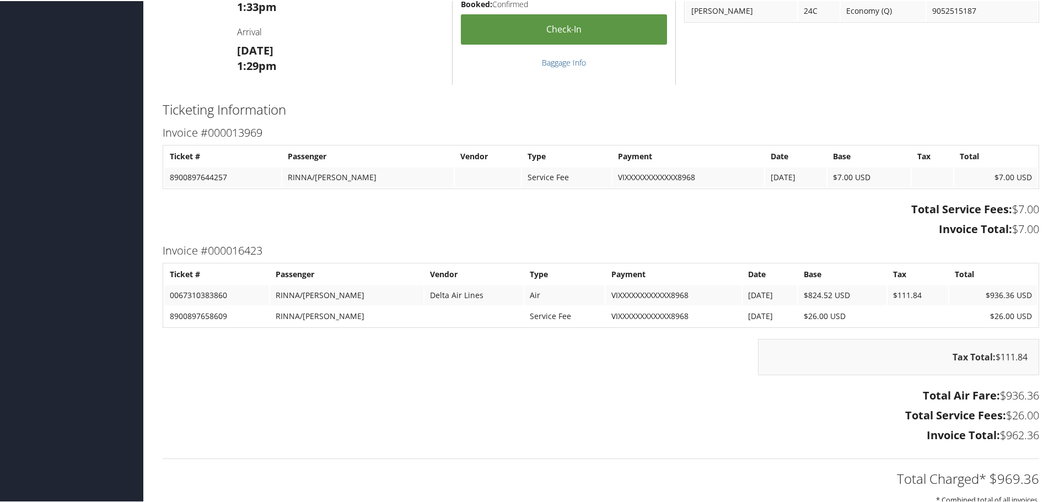
scroll to position [1168, 0]
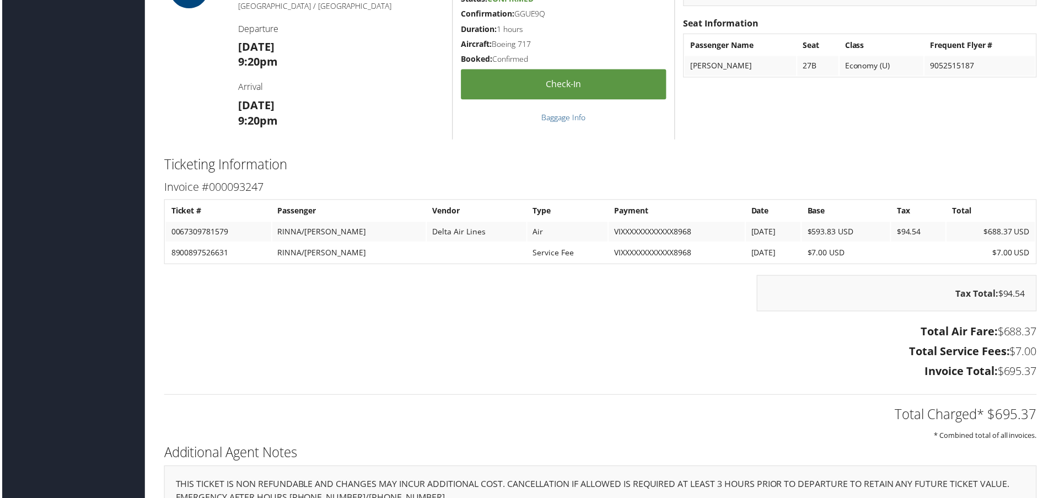
scroll to position [1282, 0]
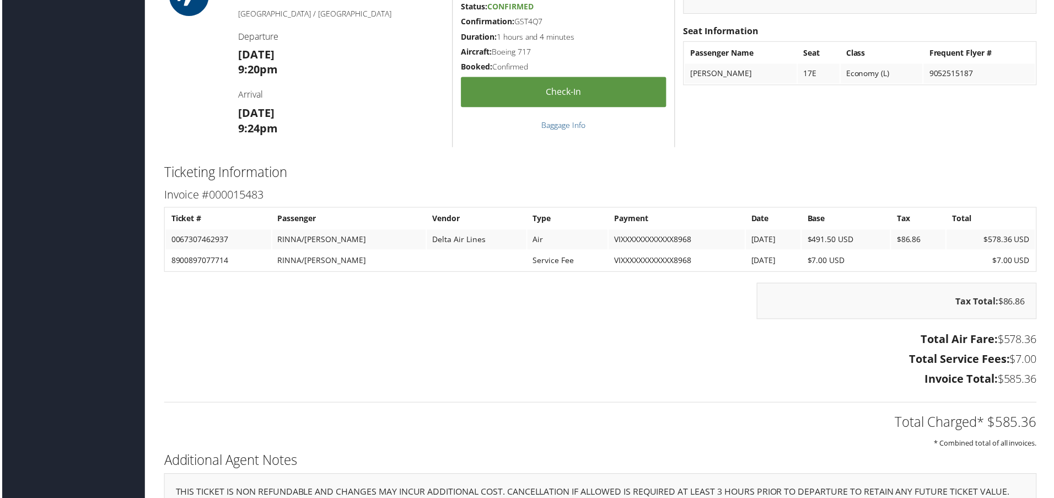
scroll to position [1282, 0]
